Goal: Transaction & Acquisition: Purchase product/service

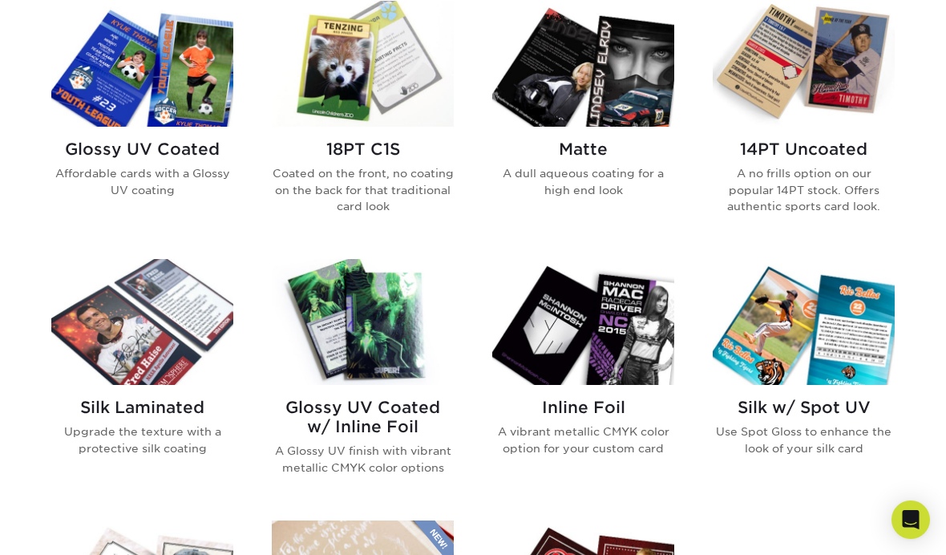
scroll to position [797, 0]
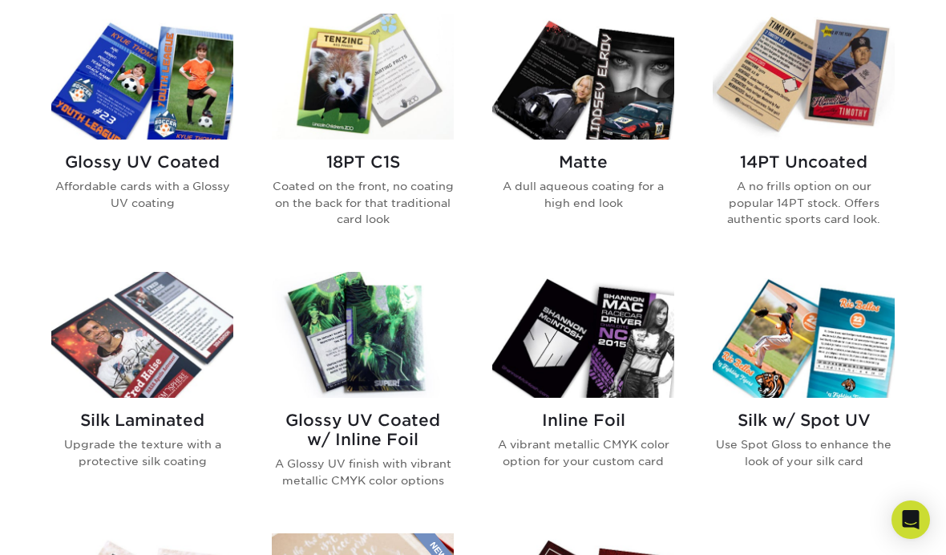
click at [863, 95] on img at bounding box center [804, 77] width 182 height 126
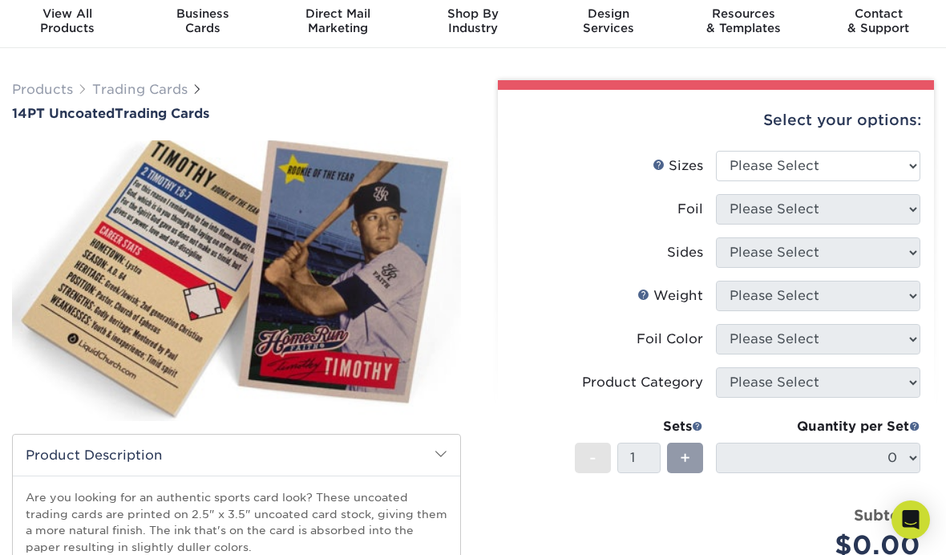
scroll to position [88, 0]
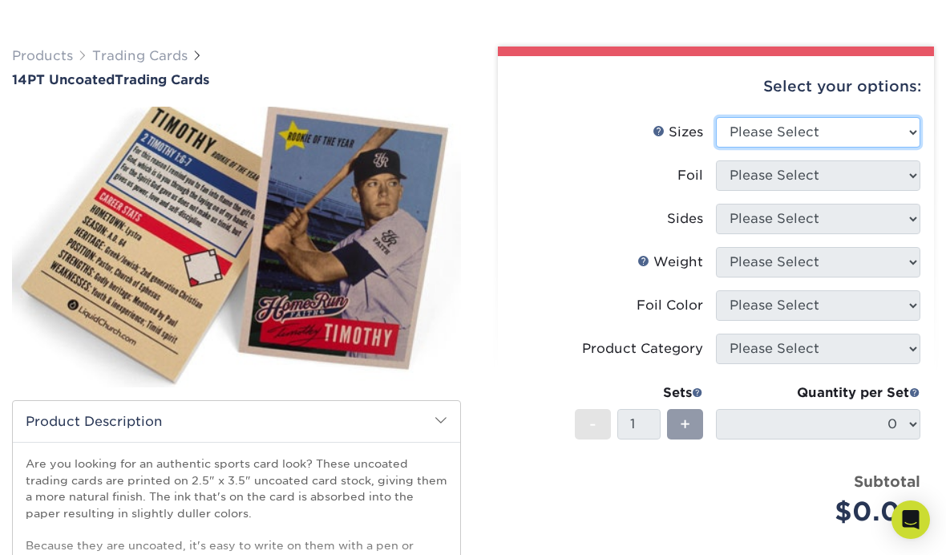
click at [892, 125] on select "Please Select 2.5" x 3.5"" at bounding box center [818, 132] width 204 height 30
select select "2.50x3.50"
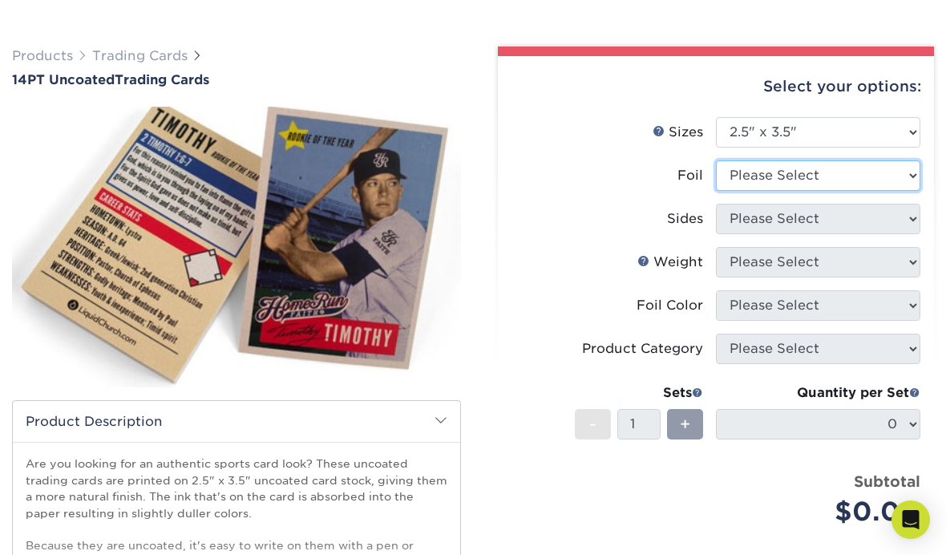
click at [887, 163] on select "Please Select Yes No" at bounding box center [818, 175] width 204 height 30
click at [868, 164] on select "Please Select Yes No" at bounding box center [818, 175] width 204 height 30
select select "1"
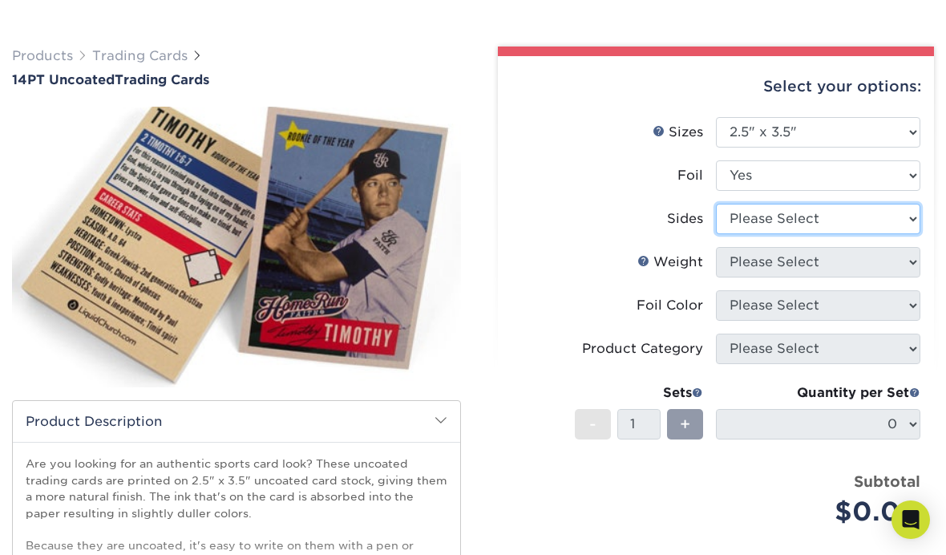
click at [860, 209] on select "Please Select Print Both Sides - Foil Both Sides Print Both Sides - Foil Front …" at bounding box center [818, 219] width 204 height 30
select select "a75ac2f1-9911-48d6-841d-245b5ac08f27"
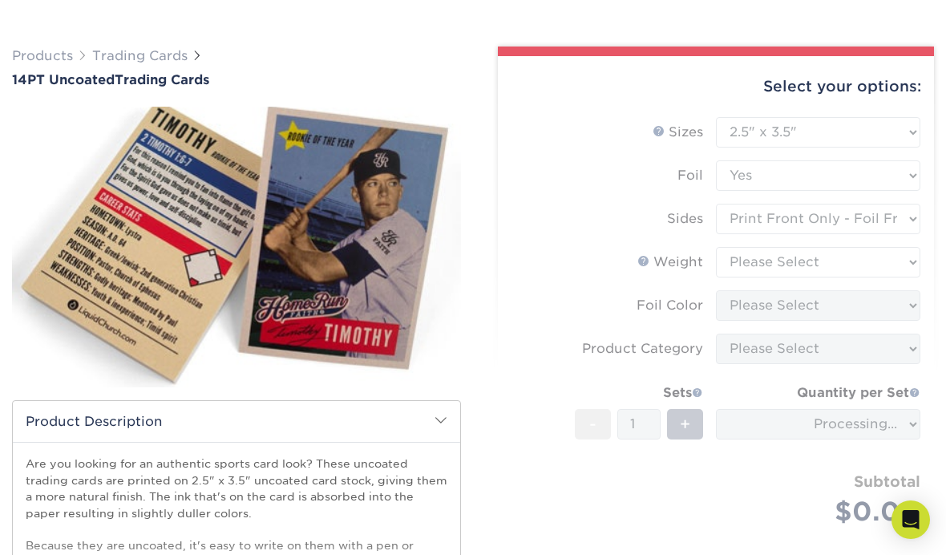
click at [850, 242] on form "Sizes Help Sizes Please Select 2.5" x 3.5" Foil Please Select Yes No -" at bounding box center [716, 340] width 410 height 447
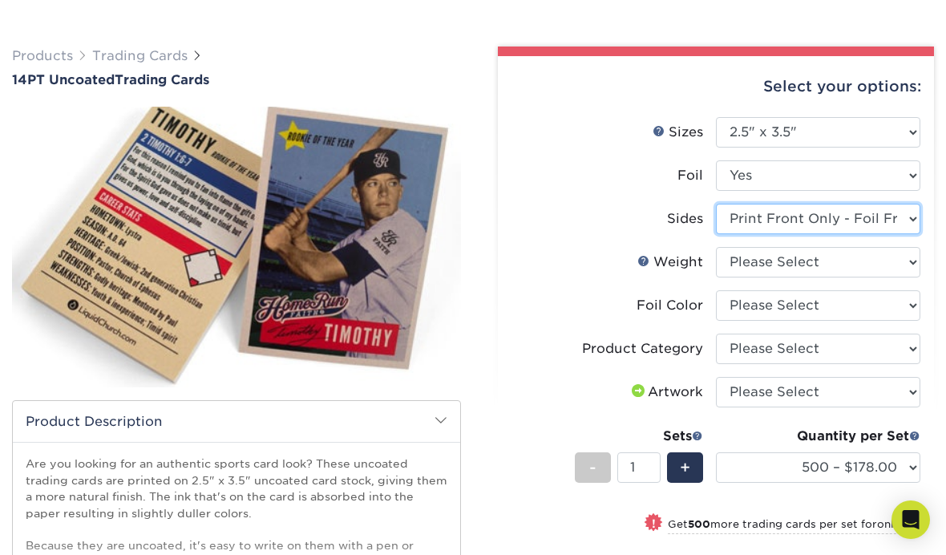
click at [864, 205] on select "Please Select Print Both Sides - Foil Both Sides Print Both Sides - Foil Front …" at bounding box center [818, 219] width 204 height 30
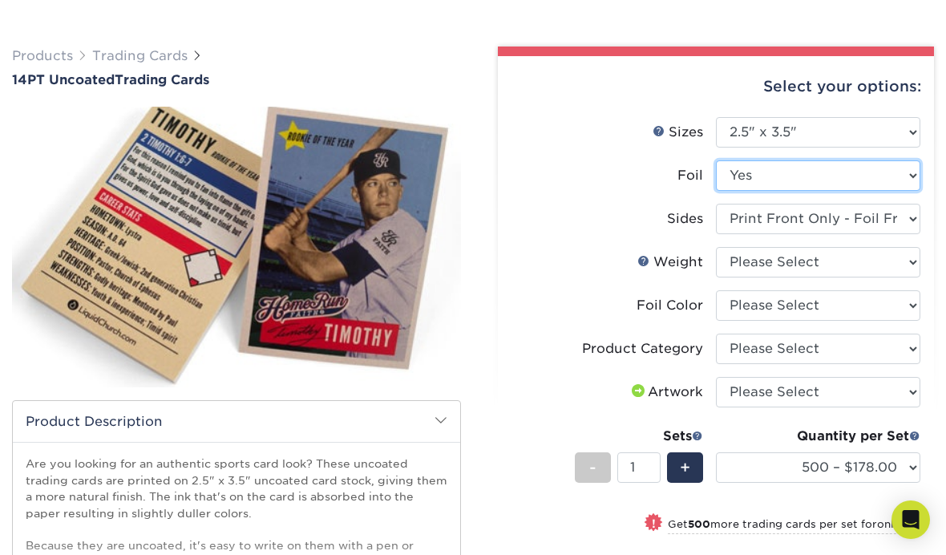
click at [861, 182] on select "Please Select Yes No" at bounding box center [818, 175] width 204 height 30
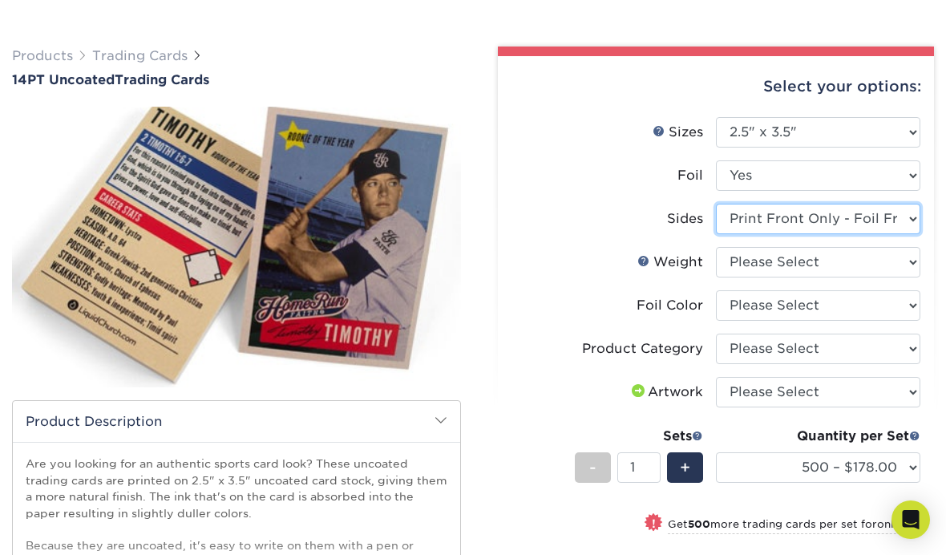
click at [819, 232] on select "Please Select Print Both Sides - Foil Both Sides Print Both Sides - Foil Front …" at bounding box center [818, 219] width 204 height 30
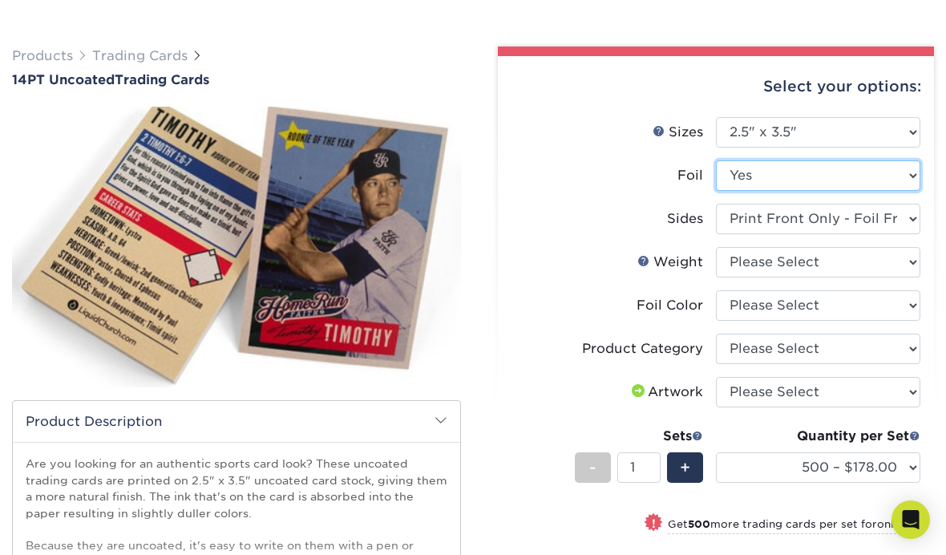
click at [865, 176] on select "Please Select Yes No" at bounding box center [818, 175] width 204 height 30
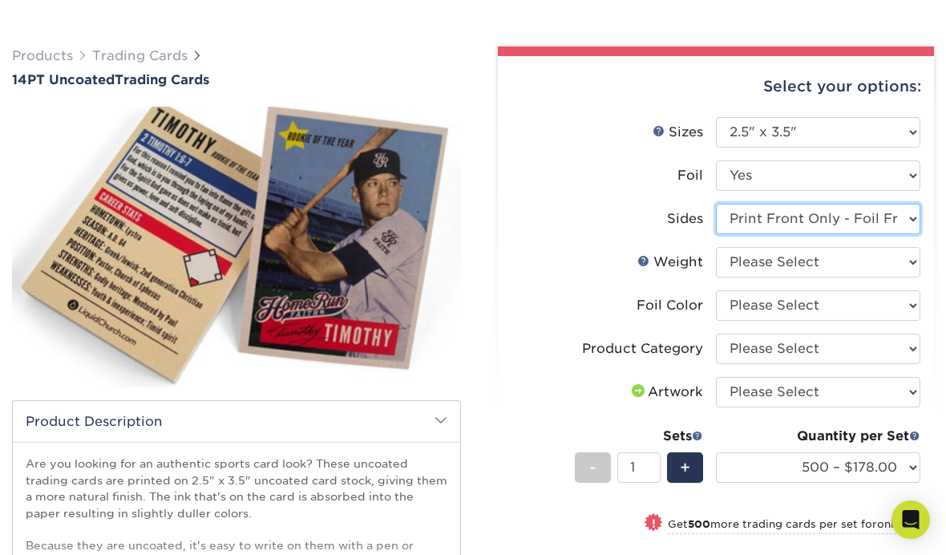
click at [821, 230] on select "Please Select Print Both Sides - Foil Both Sides Print Both Sides - Foil Front …" at bounding box center [818, 219] width 204 height 30
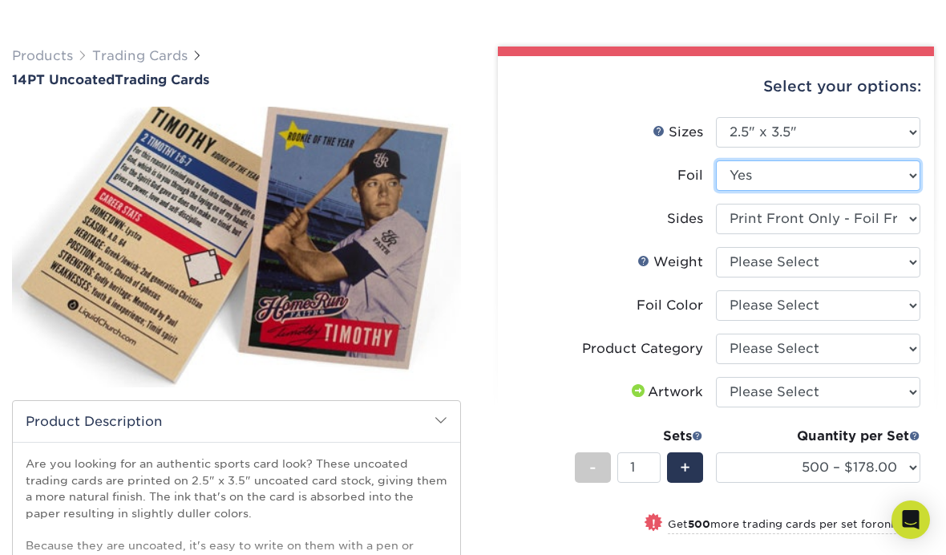
click at [853, 174] on select "Please Select Yes No" at bounding box center [818, 175] width 204 height 30
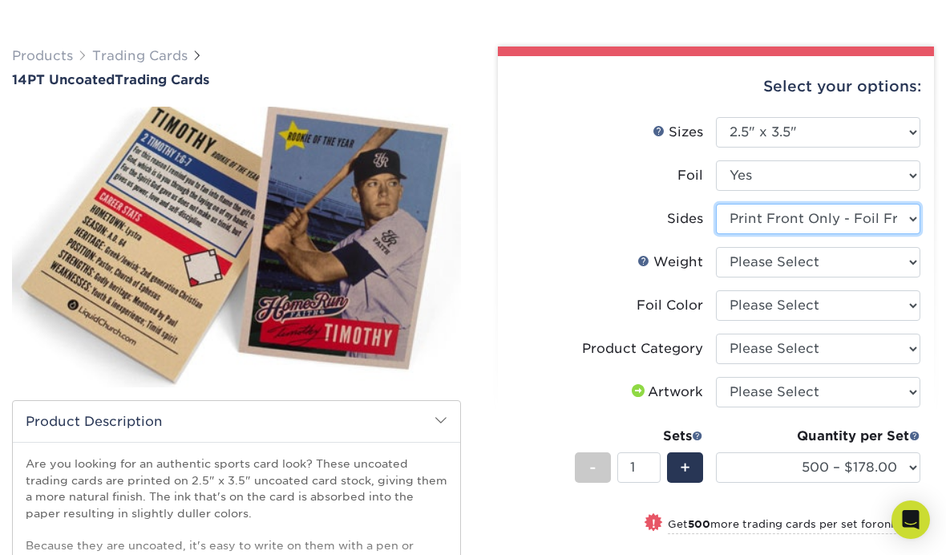
click at [801, 232] on select "Please Select Print Both Sides - Foil Both Sides Print Both Sides - Foil Front …" at bounding box center [818, 219] width 204 height 30
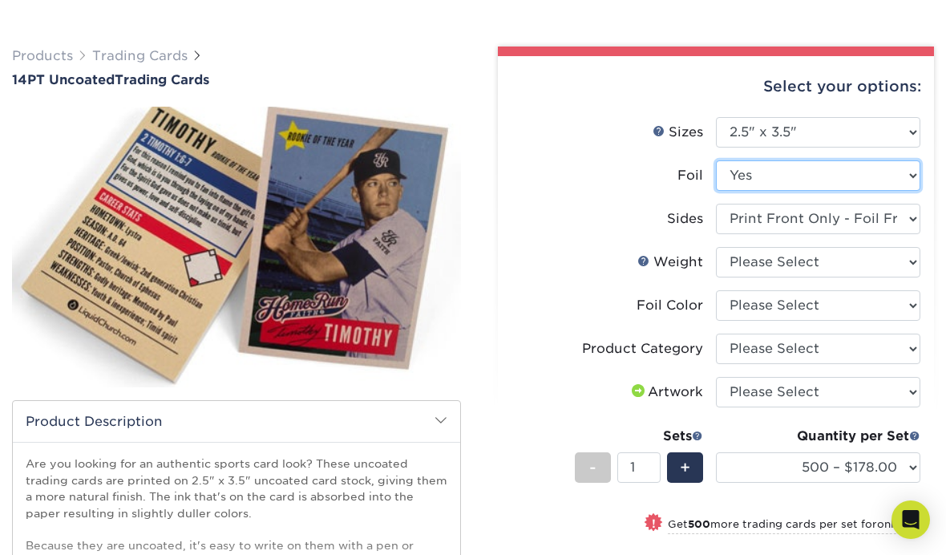
click at [859, 172] on select "Please Select Yes No" at bounding box center [818, 175] width 204 height 30
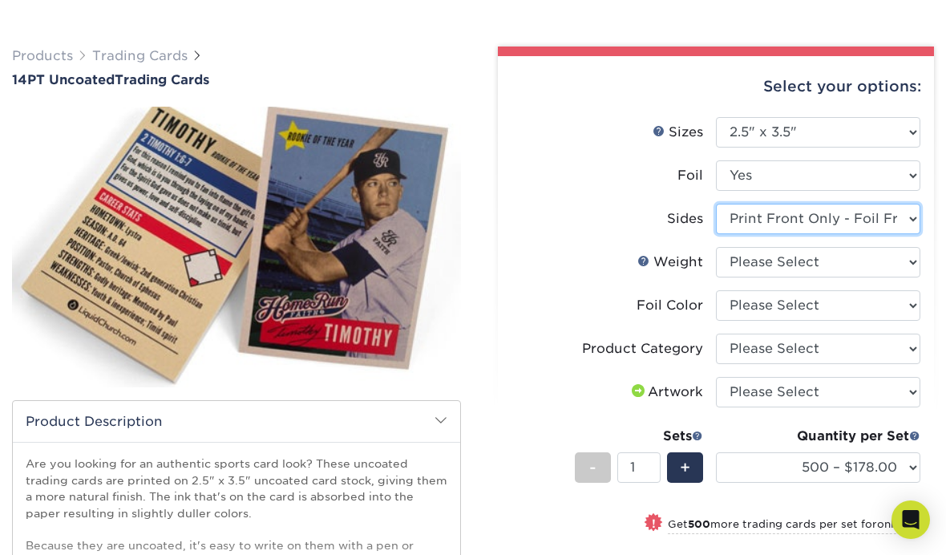
click at [792, 231] on select "Please Select Print Both Sides - Foil Both Sides Print Both Sides - Foil Front …" at bounding box center [818, 219] width 204 height 30
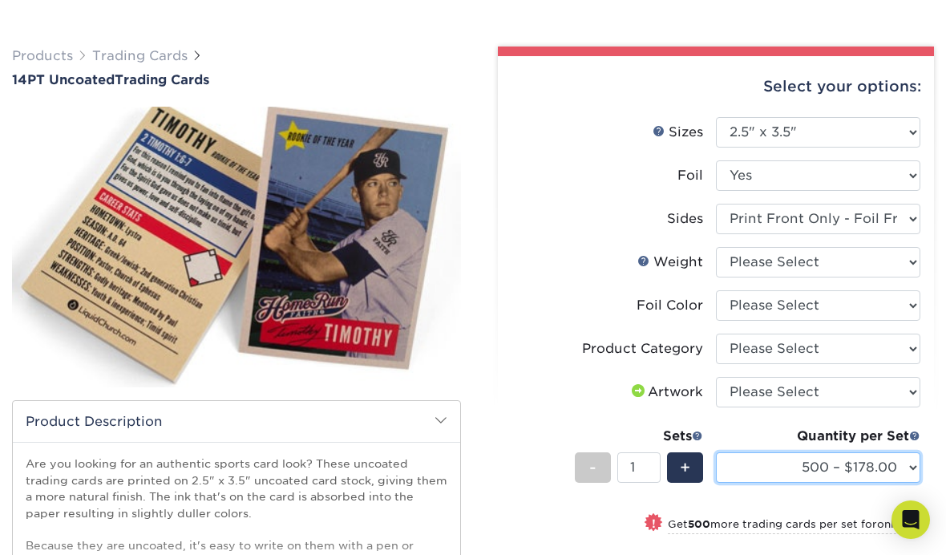
click at [812, 455] on select "500 – $178.00 1000 – $205.00 2500 – $478.00 5000 – $908.00" at bounding box center [818, 467] width 204 height 30
